Goal: Check status: Check status

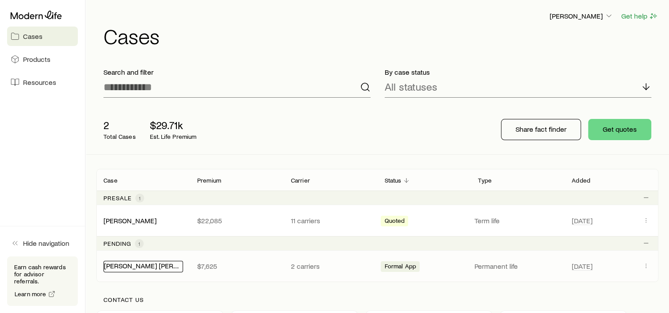
click at [137, 263] on link "[PERSON_NAME] [PERSON_NAME]" at bounding box center [158, 265] width 108 height 8
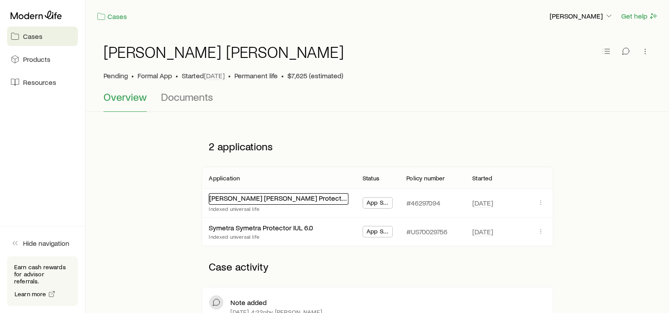
click at [251, 198] on link "[PERSON_NAME] [PERSON_NAME] Protection IUL 24" at bounding box center [290, 198] width 162 height 8
